Goal: Find specific page/section: Find specific page/section

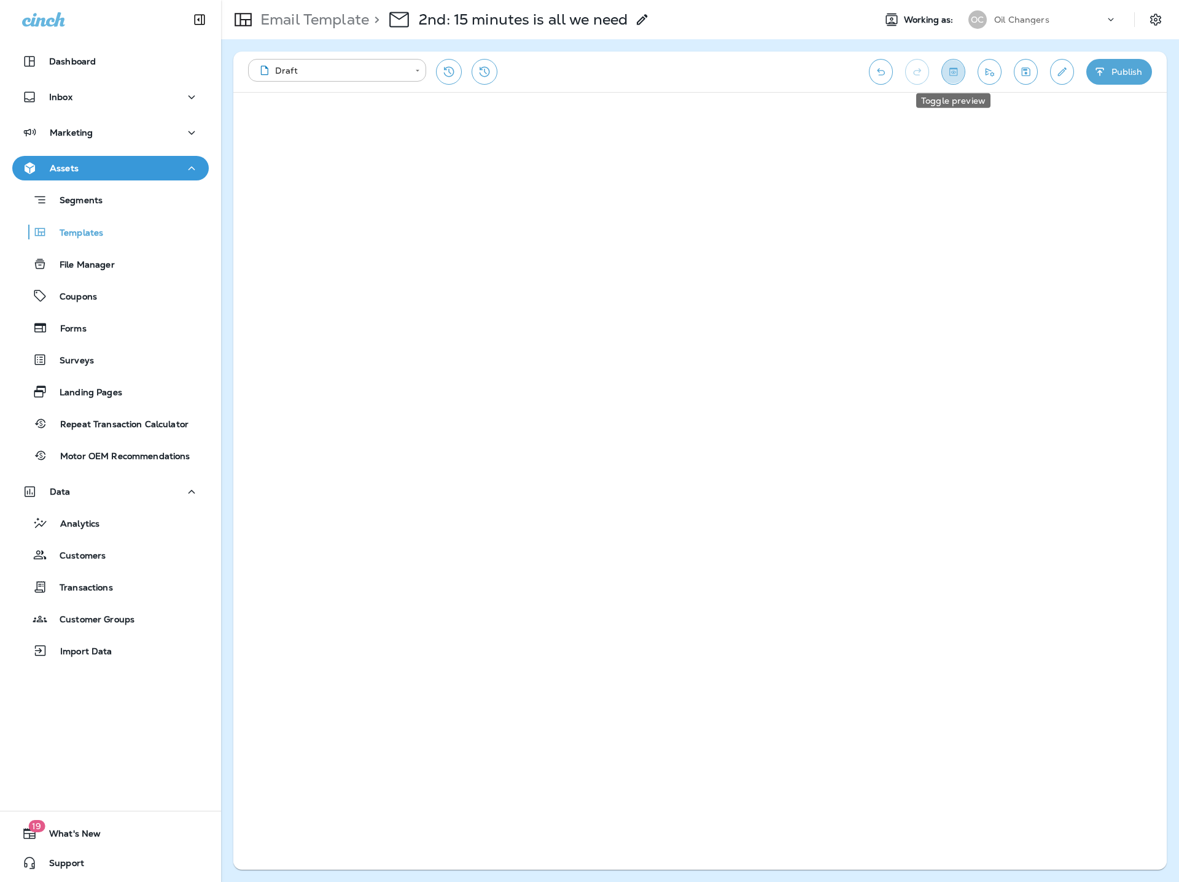
click at [952, 70] on icon "Toggle preview" at bounding box center [953, 72] width 13 height 12
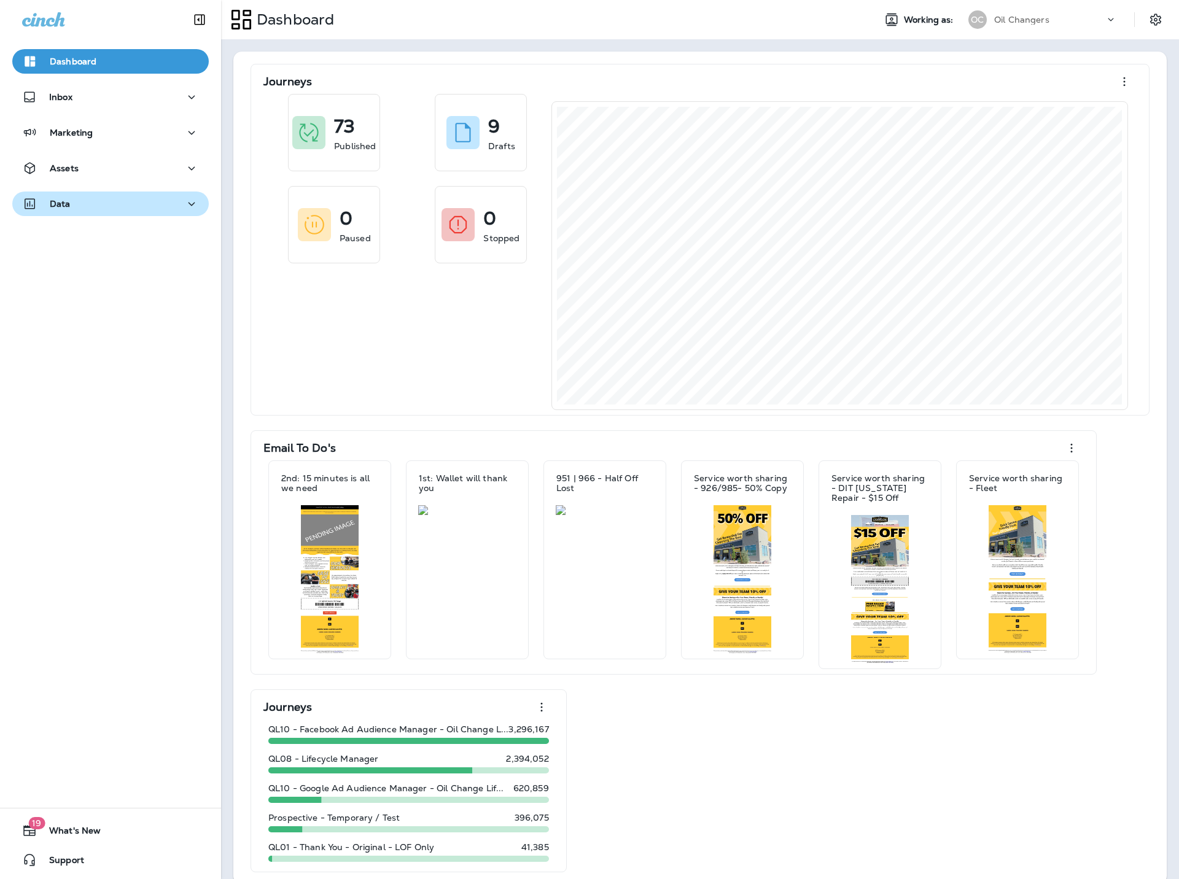
click at [156, 202] on div "Data" at bounding box center [110, 203] width 177 height 15
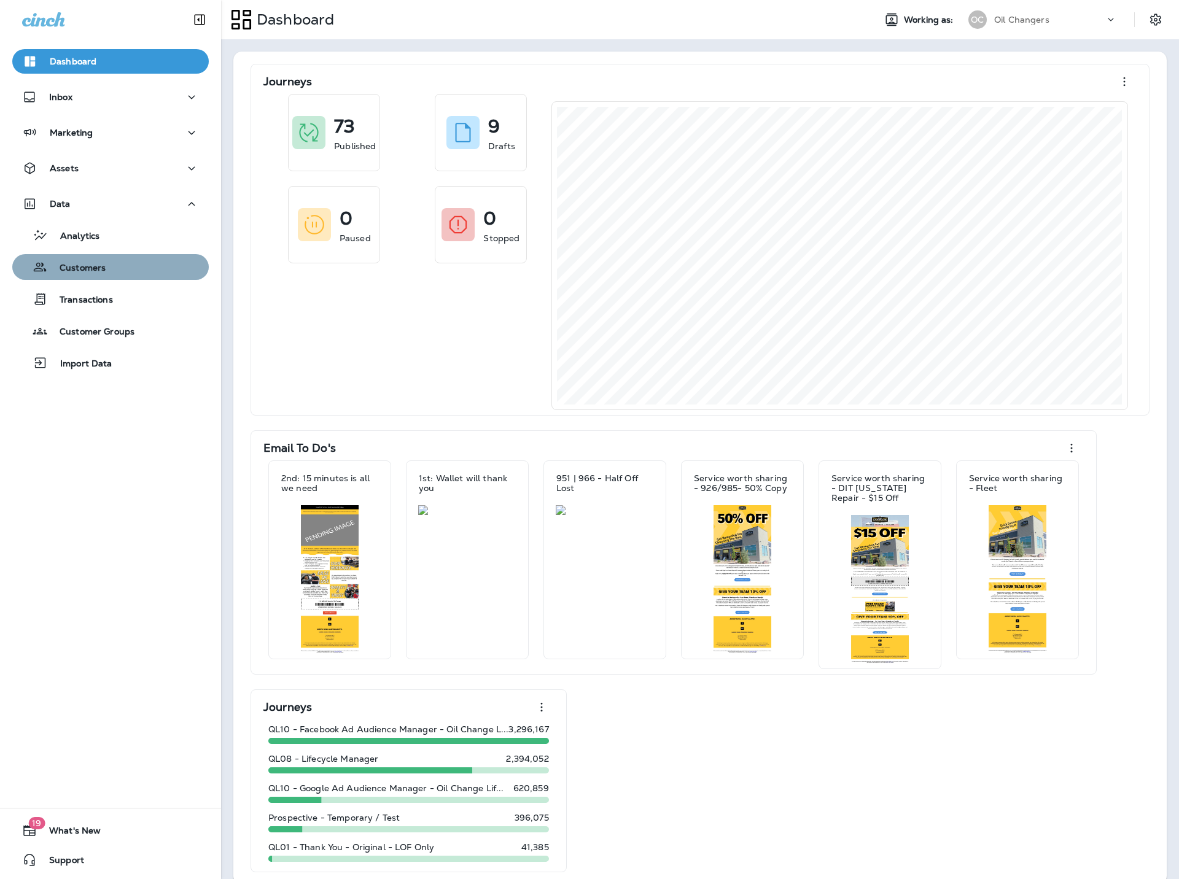
click at [84, 271] on p "Customers" at bounding box center [76, 269] width 58 height 12
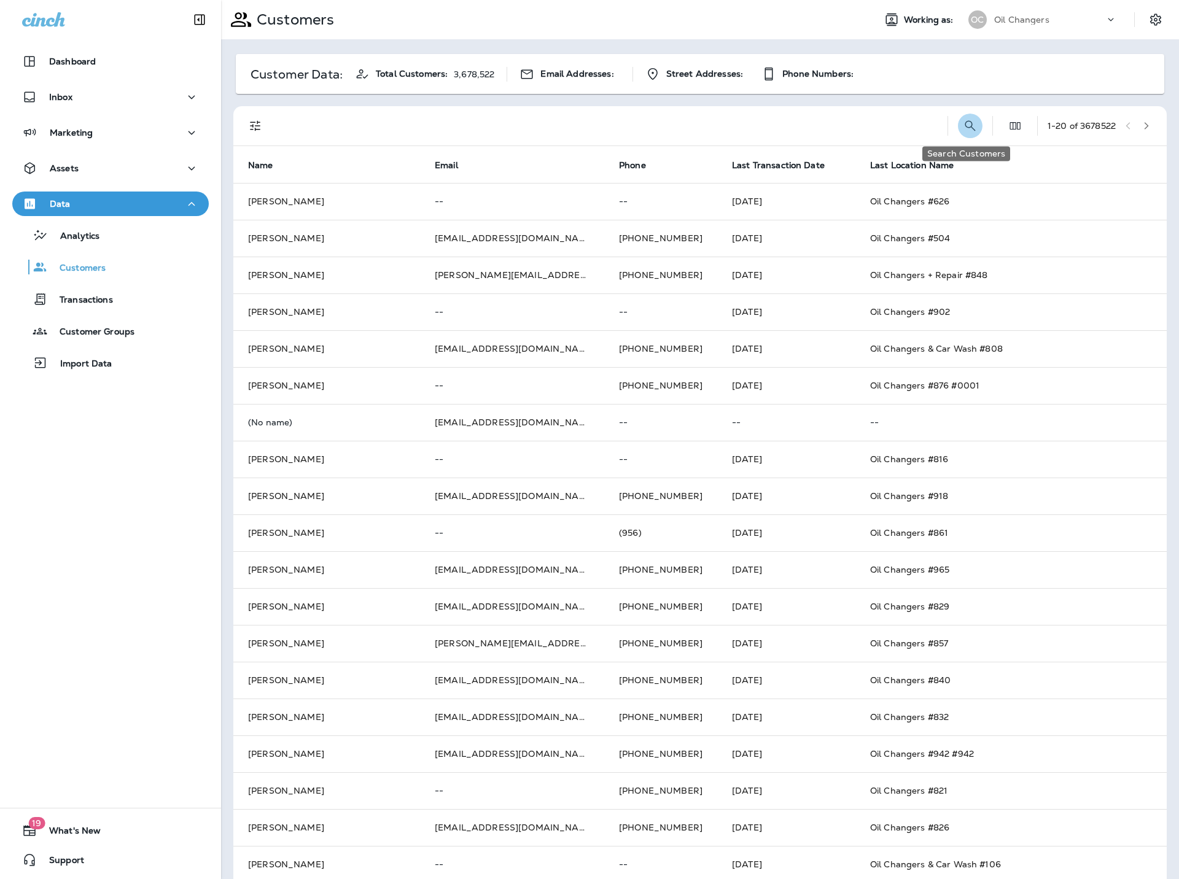
click at [971, 127] on icon "Search Customers" at bounding box center [970, 126] width 15 height 15
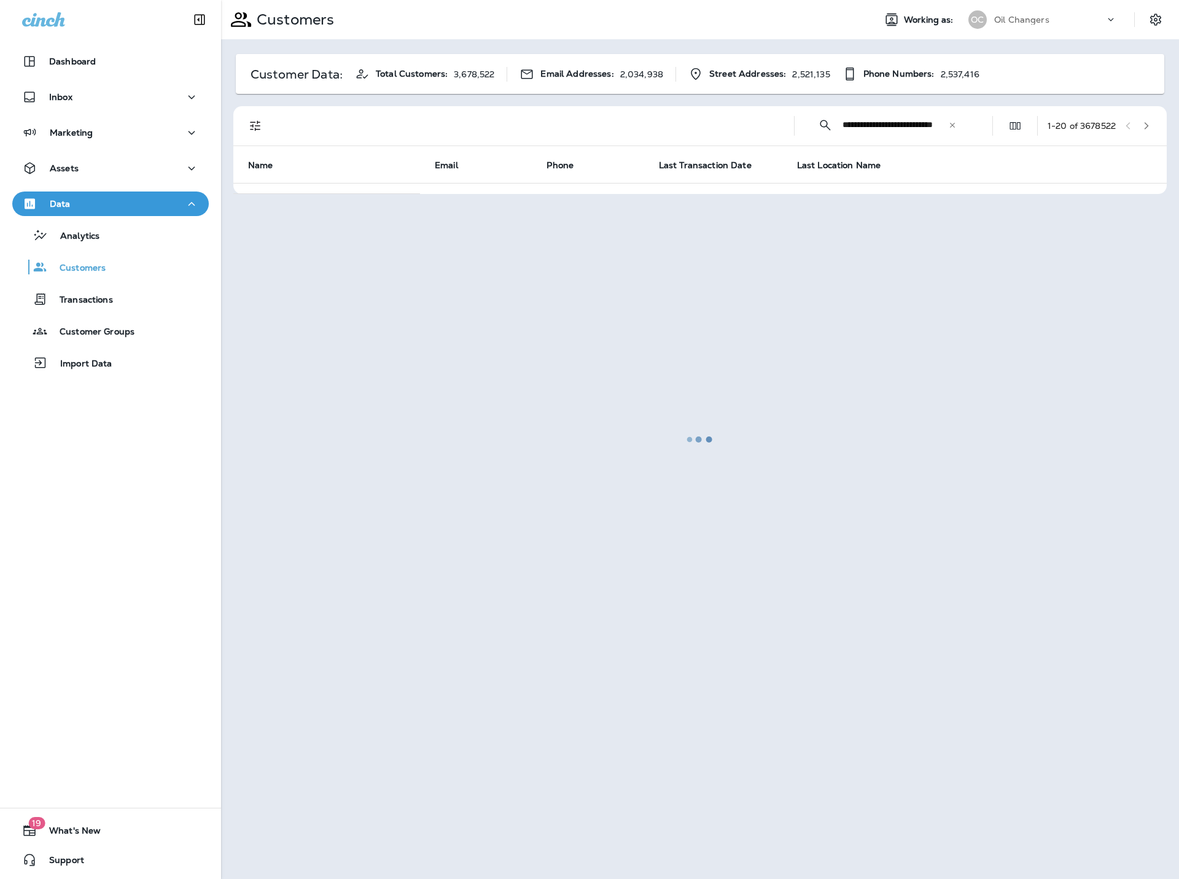
scroll to position [0, 23]
type input "**********"
